Goal: Navigation & Orientation: Find specific page/section

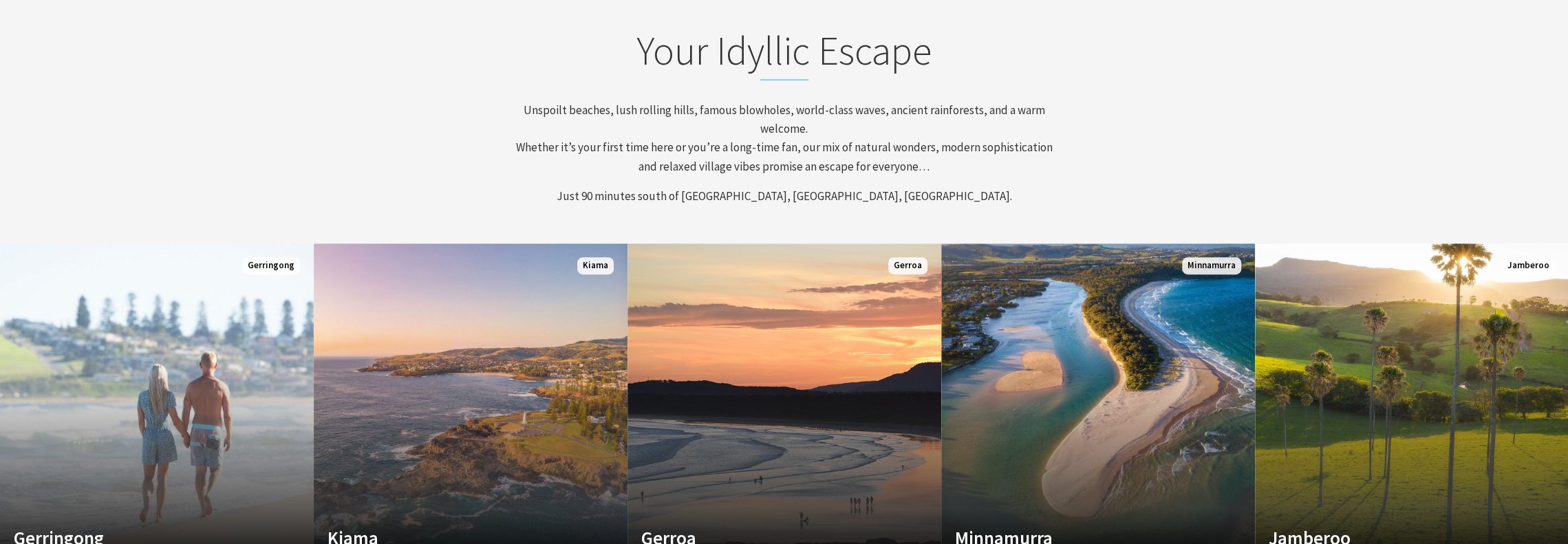
scroll to position [619, 0]
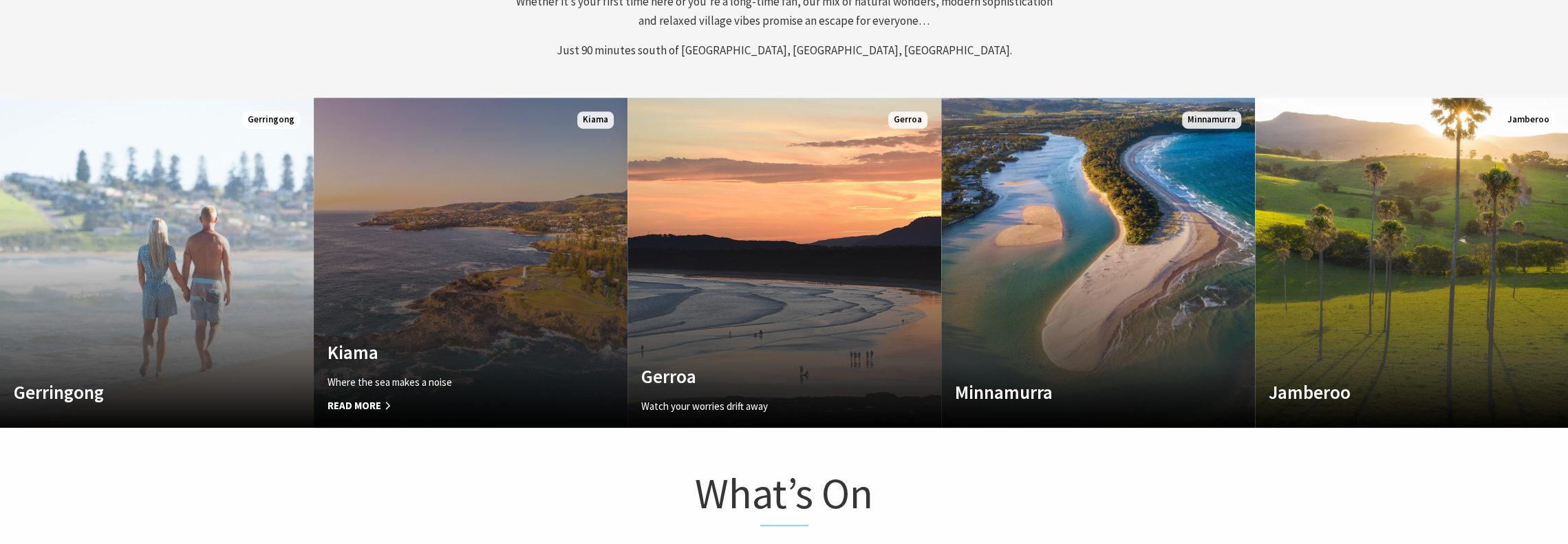
click at [520, 269] on link "Custom Image Used Kiama Where the sea makes a noise Read More Kiama" at bounding box center [471, 262] width 314 height 330
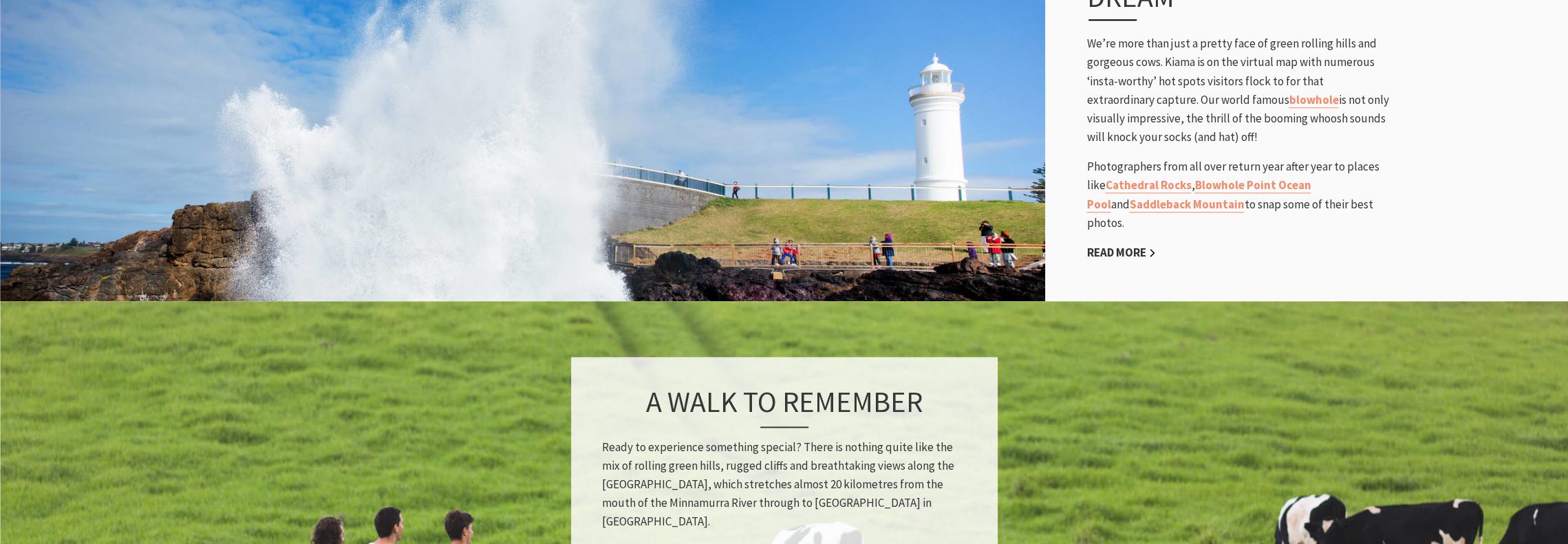
scroll to position [894, 0]
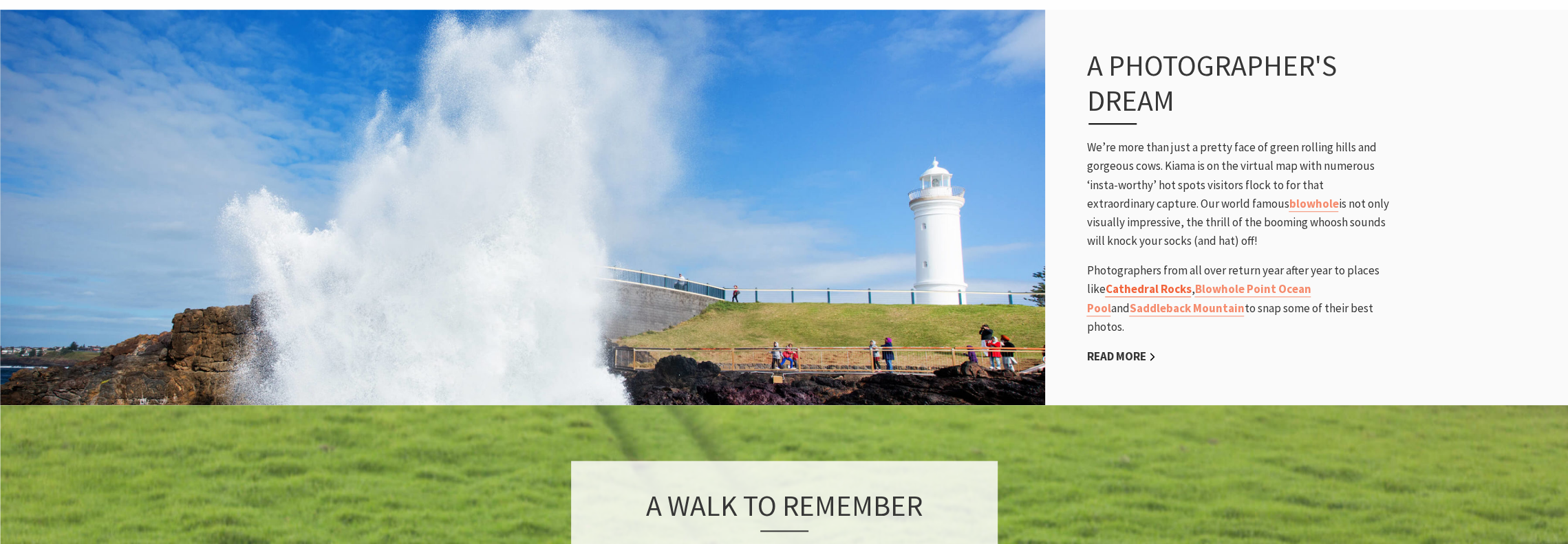
click at [1168, 281] on link "Cathedral Rocks" at bounding box center [1148, 288] width 86 height 16
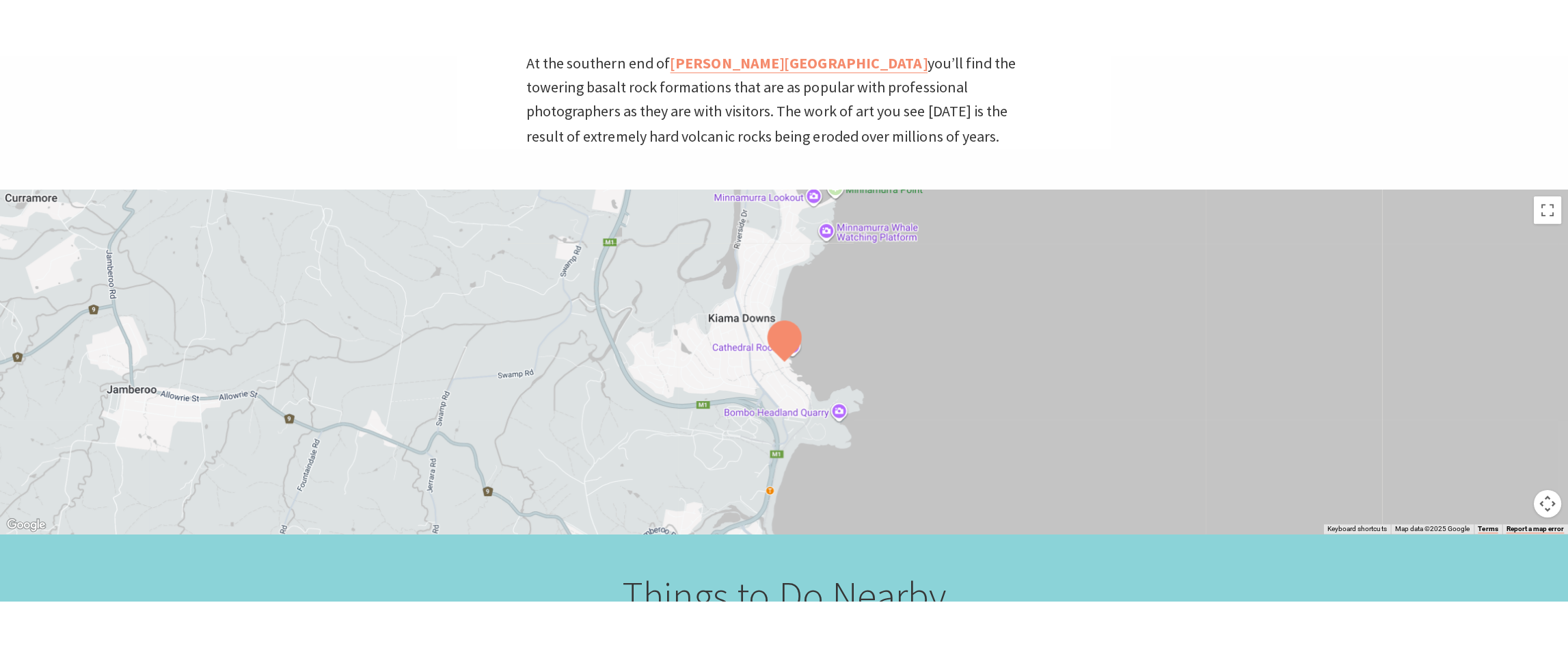
scroll to position [479, 0]
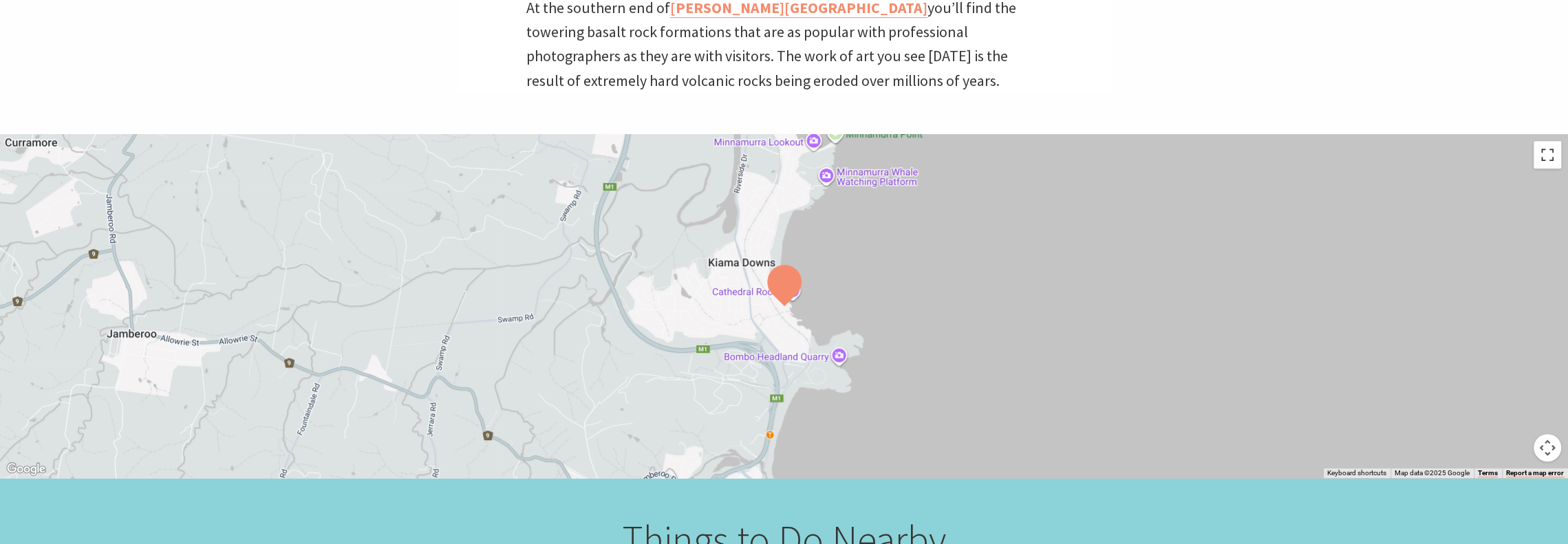
click at [1544, 161] on button "Toggle fullscreen view" at bounding box center [1547, 155] width 28 height 28
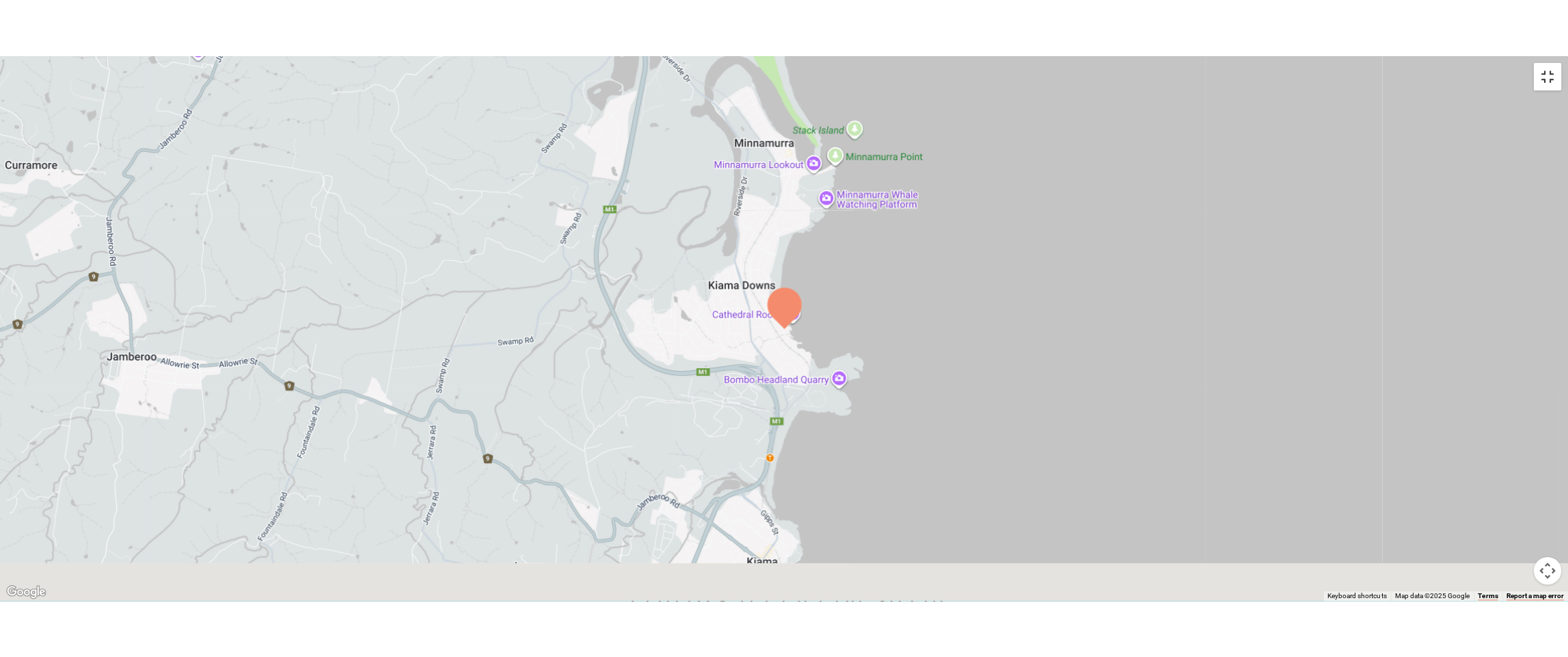
scroll to position [479, 1583]
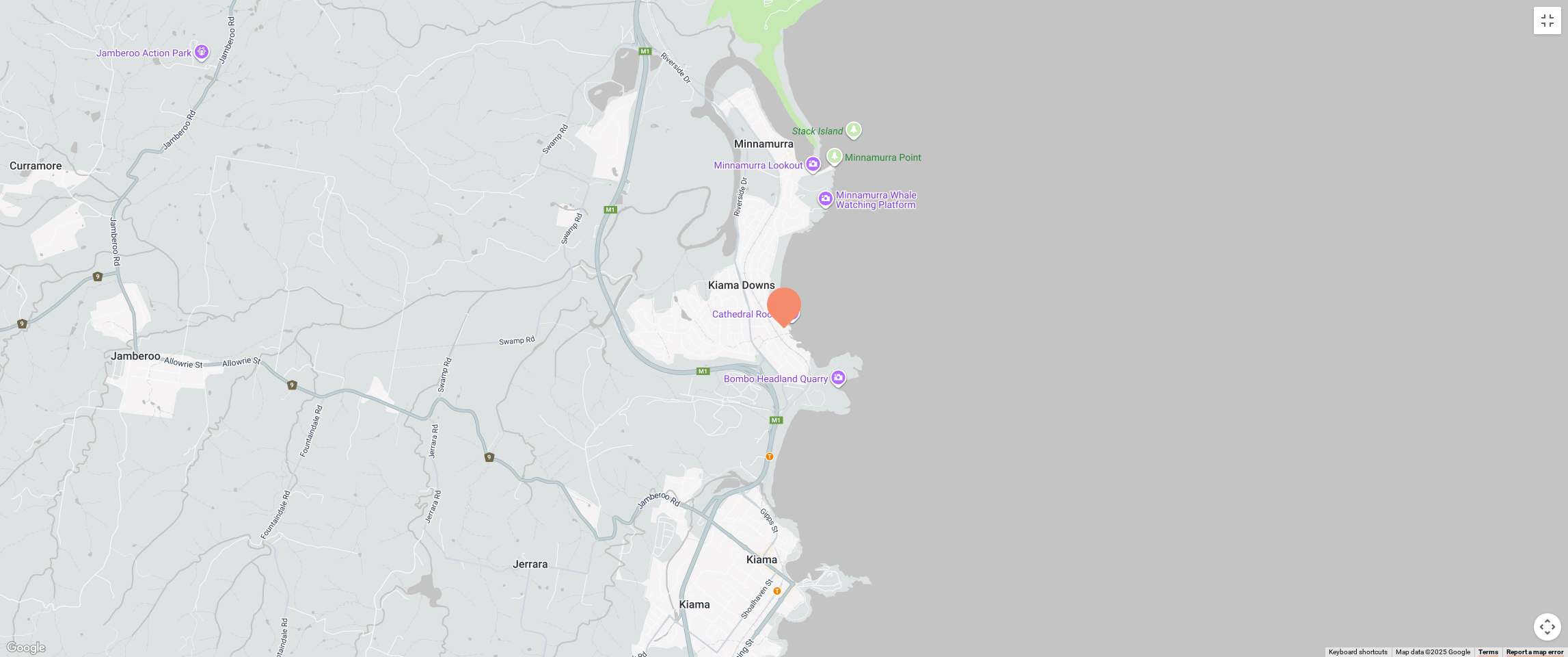
click at [992, 272] on div at bounding box center [784, 328] width 1568 height 657
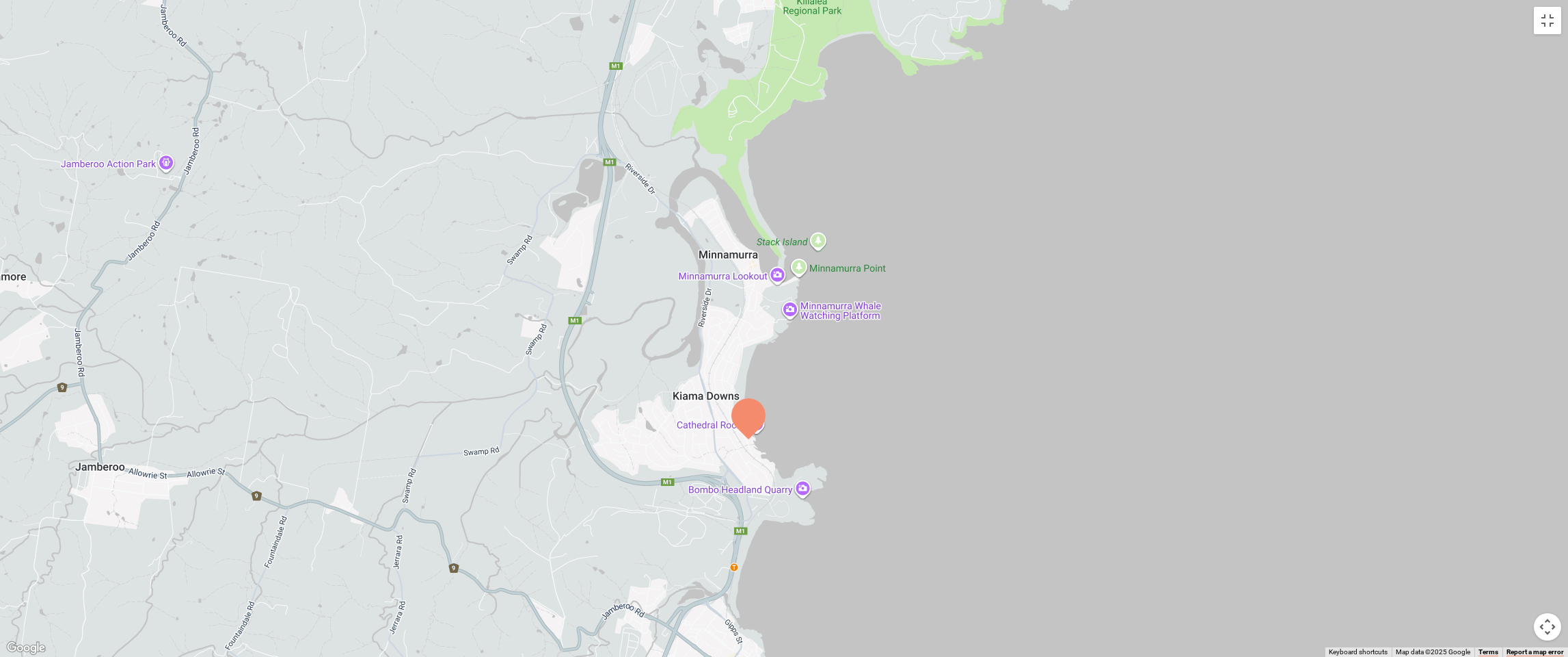
drag, startPoint x: 1007, startPoint y: 317, endPoint x: 972, endPoint y: 426, distance: 114.5
click at [972, 426] on div at bounding box center [784, 328] width 1568 height 657
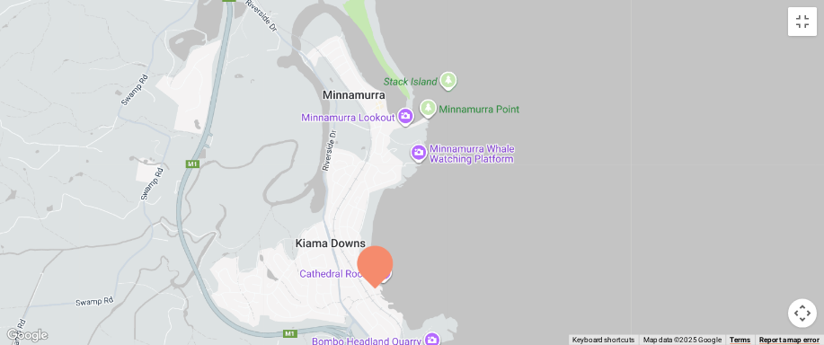
scroll to position [621, 845]
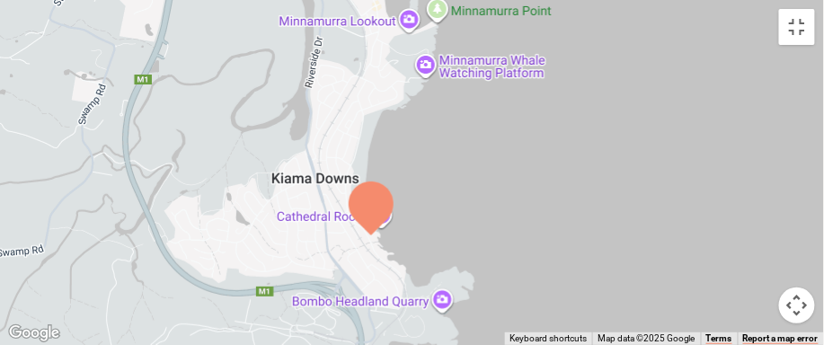
drag, startPoint x: 511, startPoint y: 182, endPoint x: 518, endPoint y: 90, distance: 92.8
click at [518, 90] on div at bounding box center [412, 172] width 824 height 345
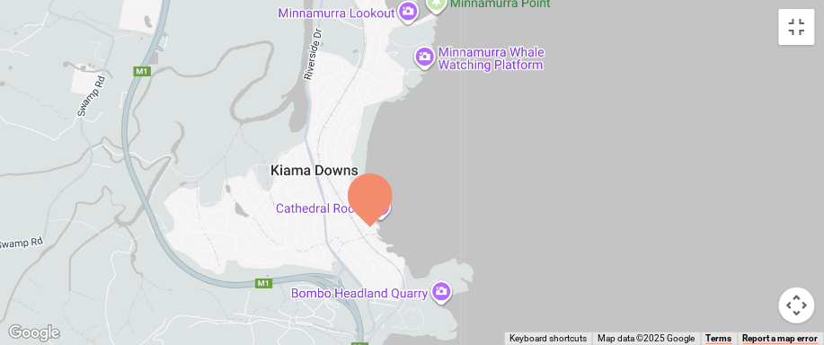
scroll to position [0, 0]
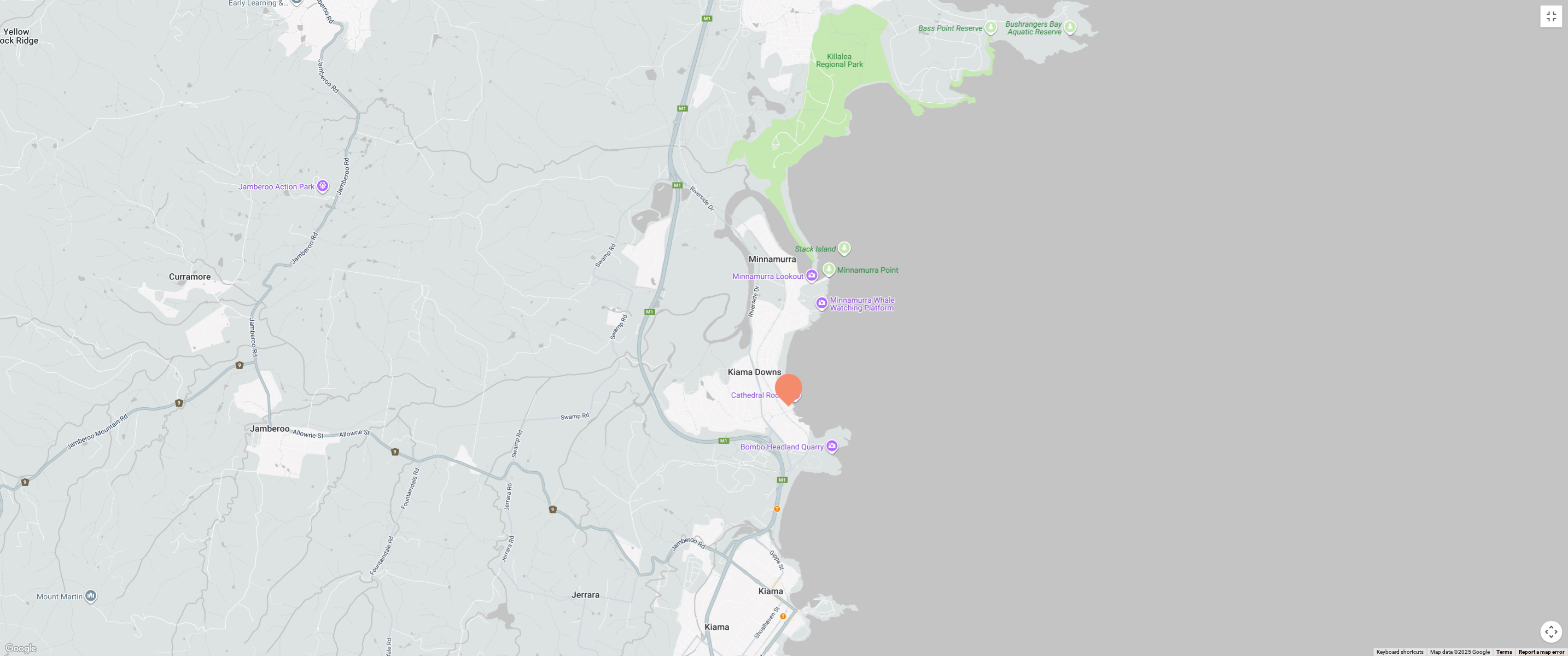
drag, startPoint x: 1032, startPoint y: 266, endPoint x: 1045, endPoint y: 283, distance: 21.4
click at [1045, 283] on div at bounding box center [784, 328] width 1568 height 656
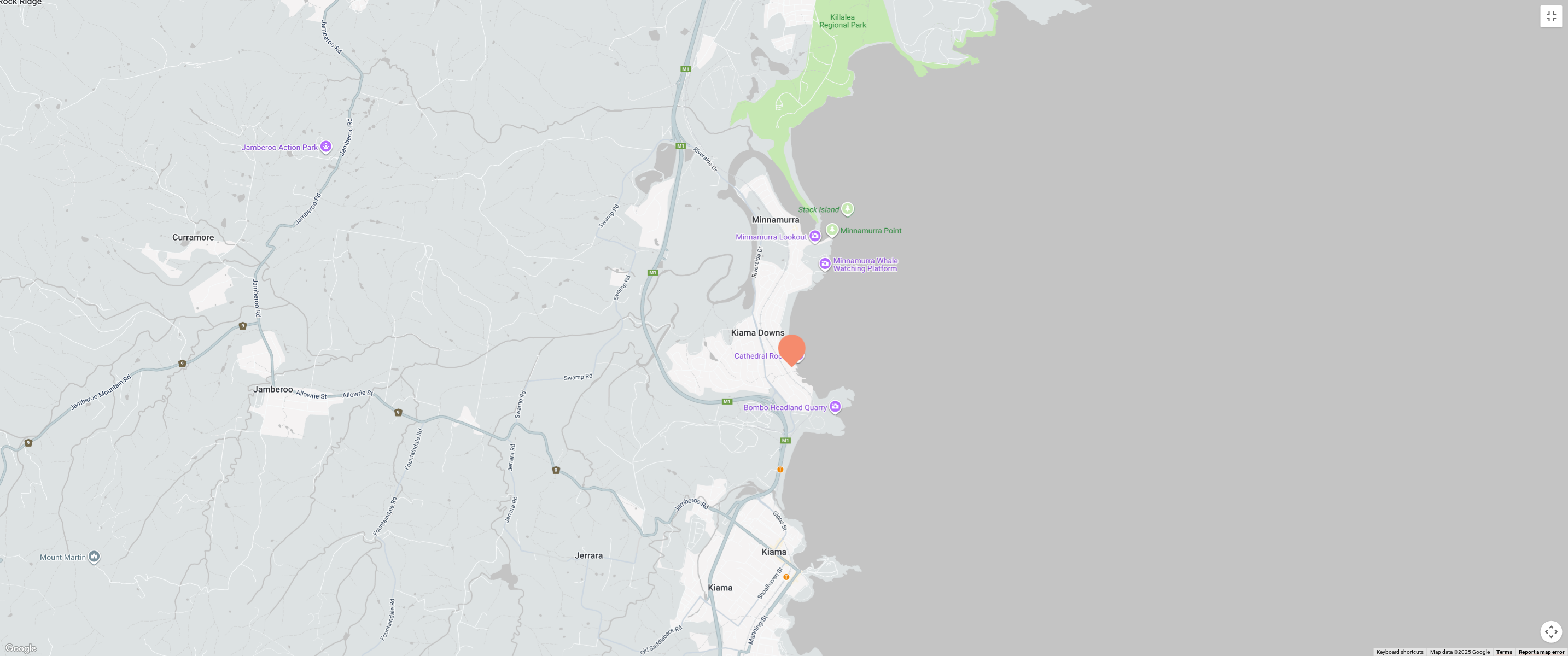
drag, startPoint x: 1048, startPoint y: 284, endPoint x: 1058, endPoint y: 143, distance: 141.4
click at [1058, 144] on div at bounding box center [784, 328] width 1568 height 656
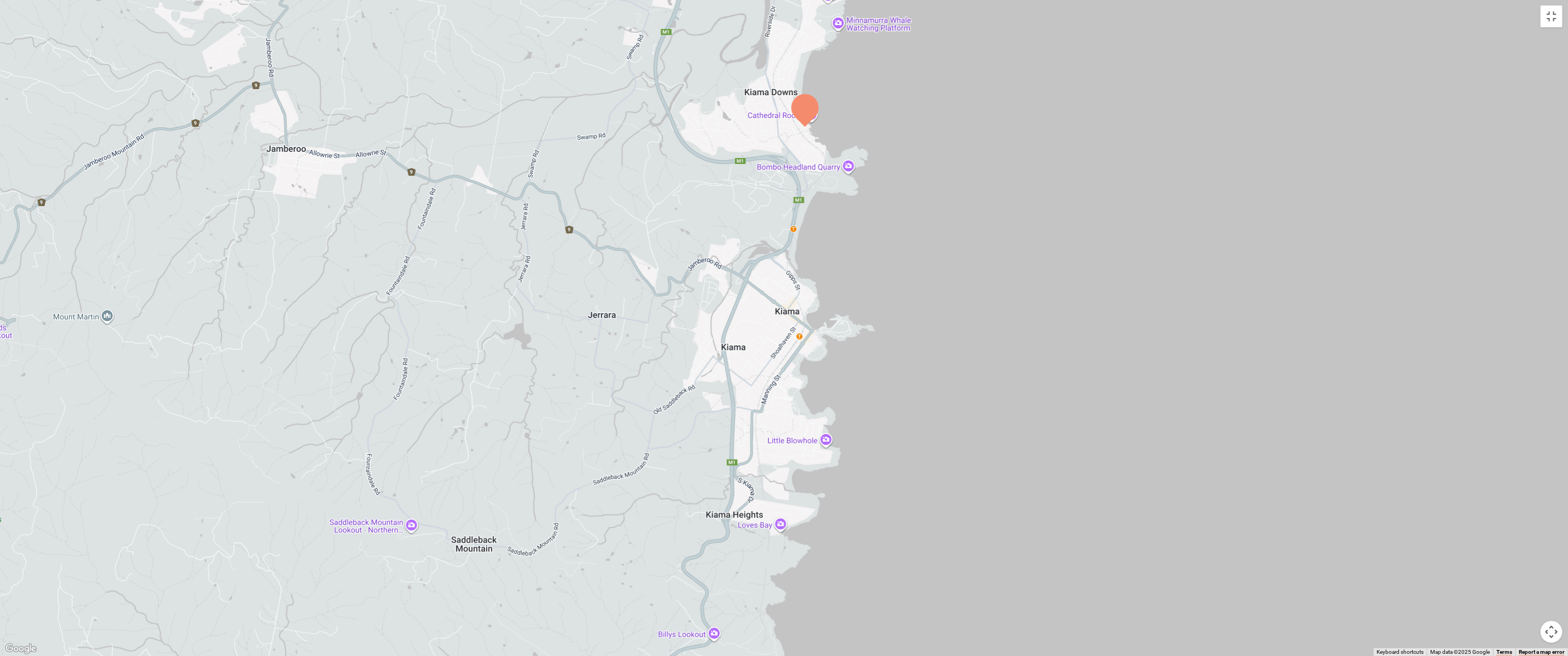
drag, startPoint x: 1064, startPoint y: 249, endPoint x: 1069, endPoint y: 139, distance: 110.1
click at [1069, 139] on div at bounding box center [784, 328] width 1568 height 656
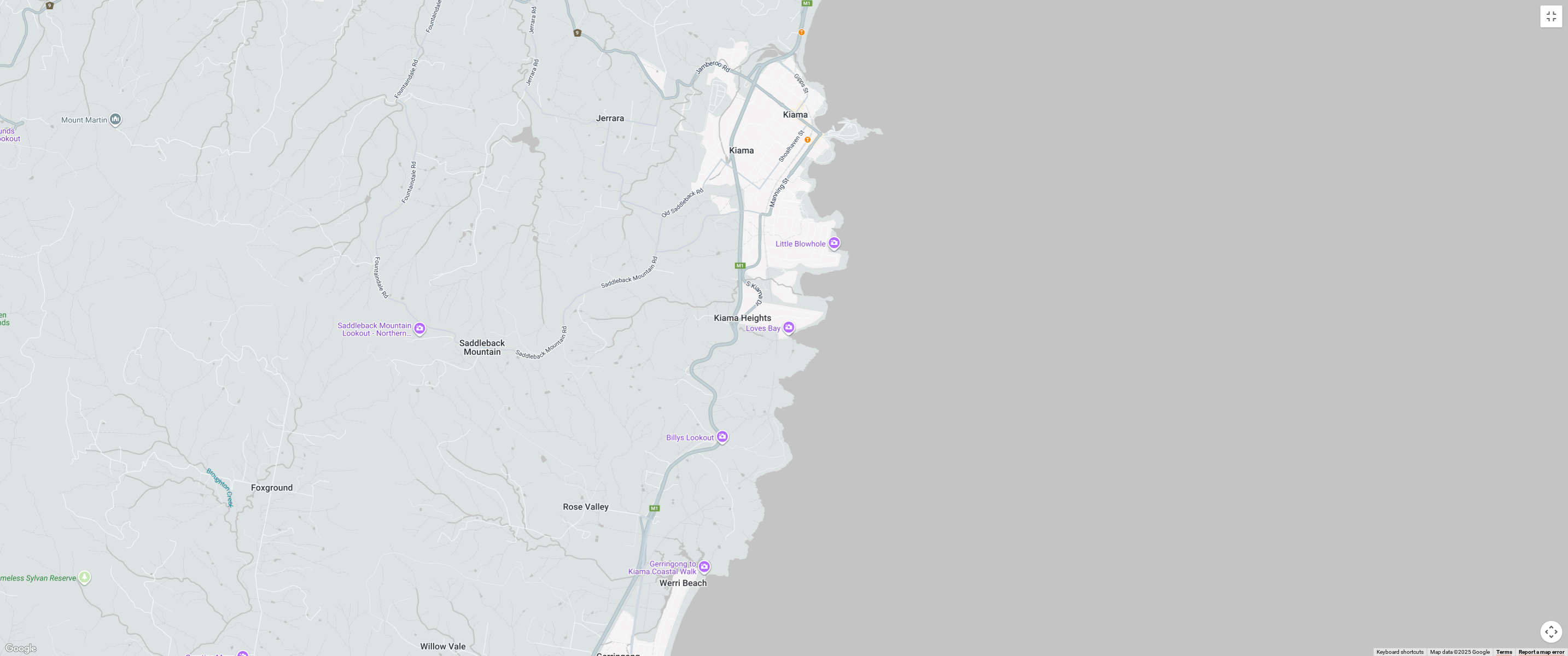
drag, startPoint x: 1069, startPoint y: 304, endPoint x: 1078, endPoint y: 116, distance: 188.2
click at [1078, 116] on div at bounding box center [784, 328] width 1568 height 656
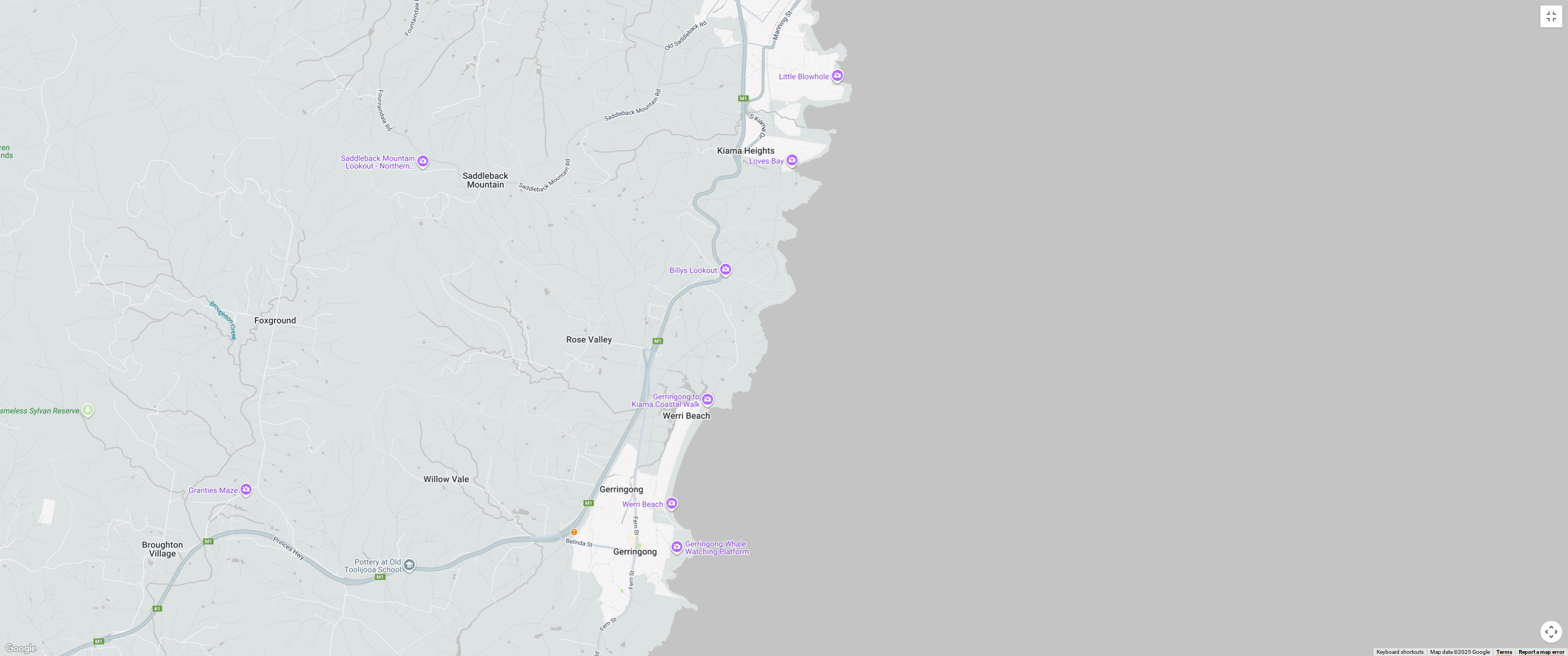
drag, startPoint x: 1083, startPoint y: 293, endPoint x: 1087, endPoint y: 120, distance: 173.0
click at [1087, 120] on div at bounding box center [784, 328] width 1568 height 656
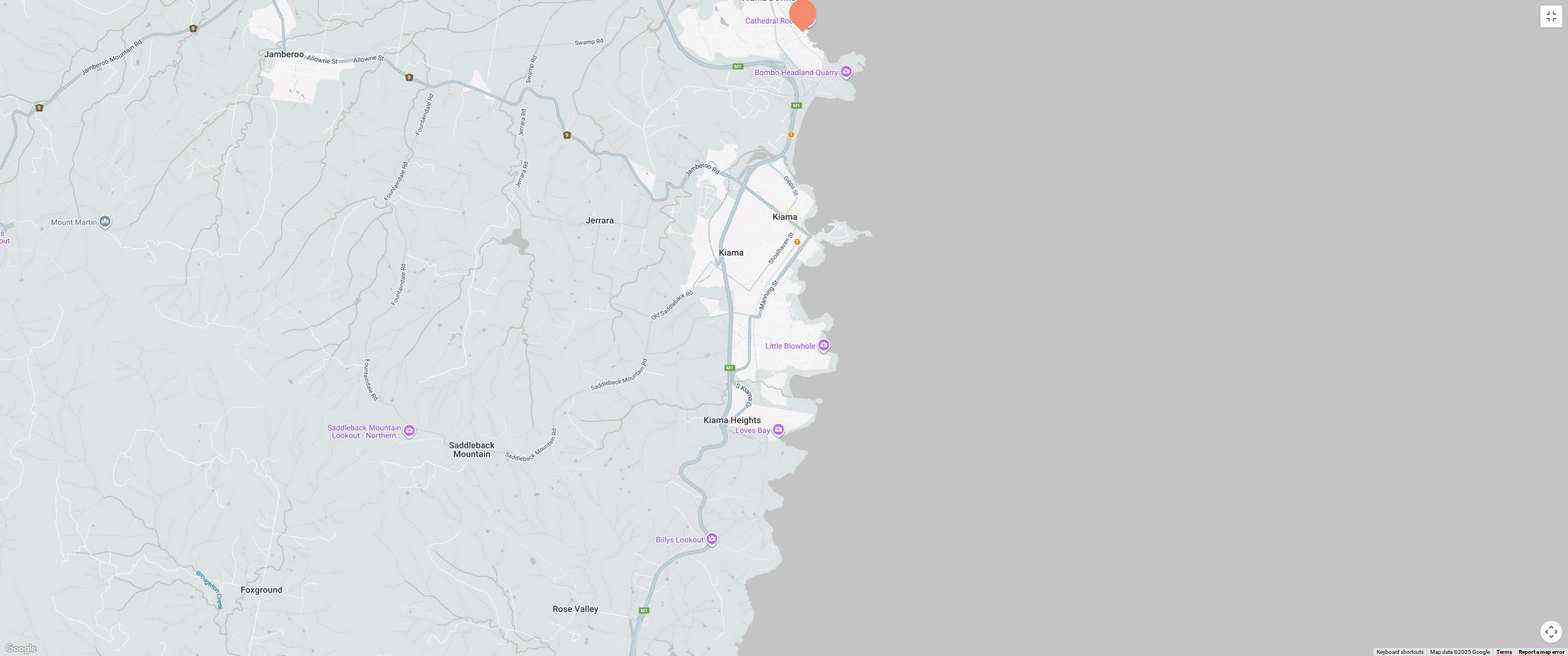
drag, startPoint x: 1070, startPoint y: 226, endPoint x: 1064, endPoint y: 440, distance: 214.1
click at [1066, 432] on div at bounding box center [784, 328] width 1568 height 656
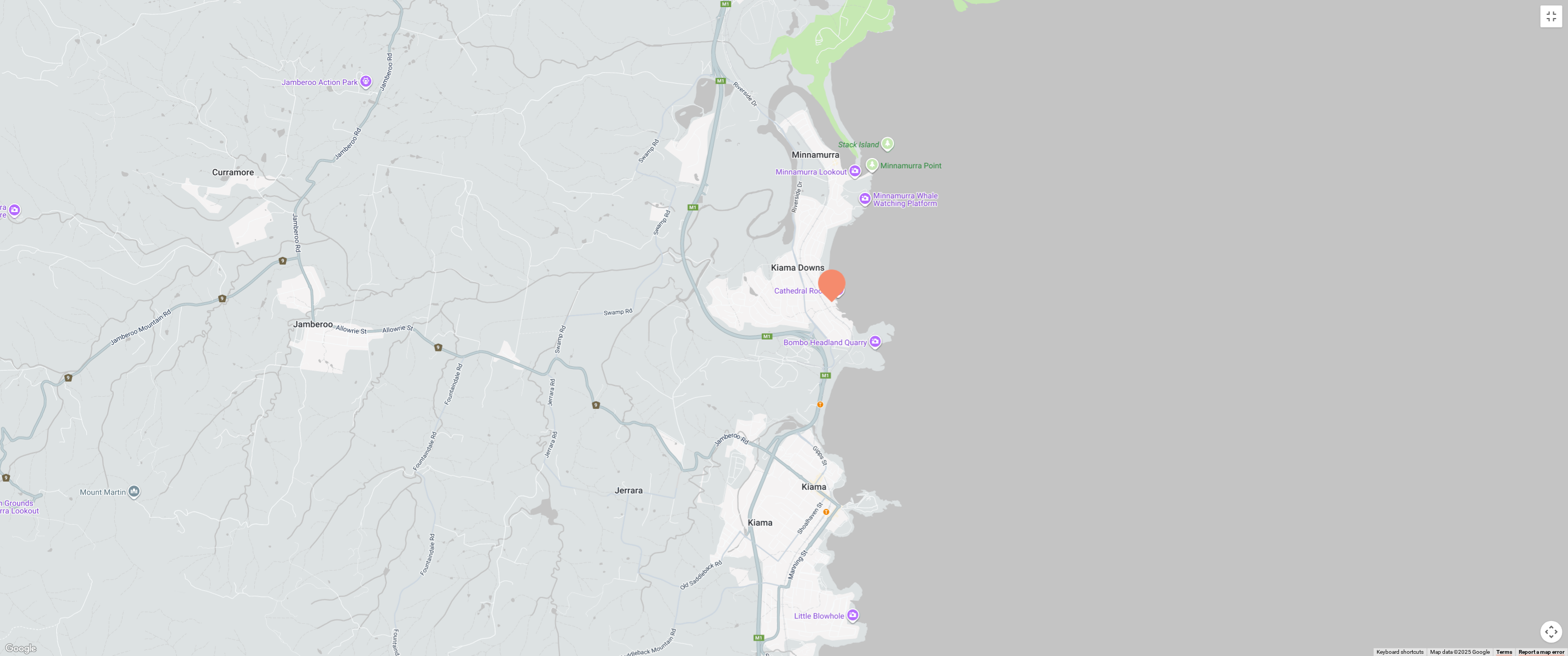
drag, startPoint x: 1070, startPoint y: 282, endPoint x: 1099, endPoint y: 424, distance: 144.9
click at [1099, 424] on div at bounding box center [784, 328] width 1568 height 656
